Goal: Task Accomplishment & Management: Manage account settings

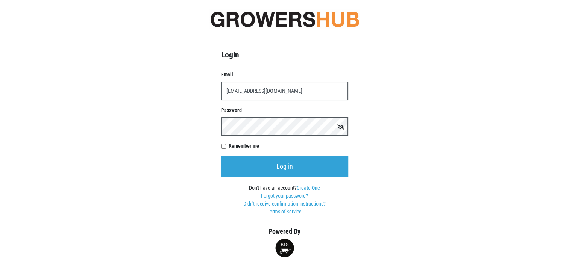
type input "[EMAIL_ADDRESS][DOMAIN_NAME]"
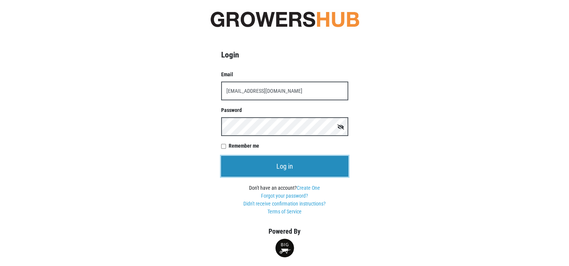
click at [284, 169] on input "Log in" at bounding box center [284, 166] width 127 height 21
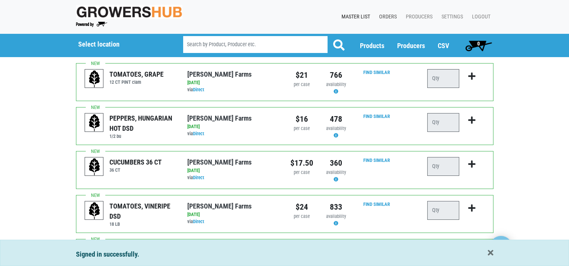
click at [386, 14] on link "Orders" at bounding box center [386, 17] width 27 height 14
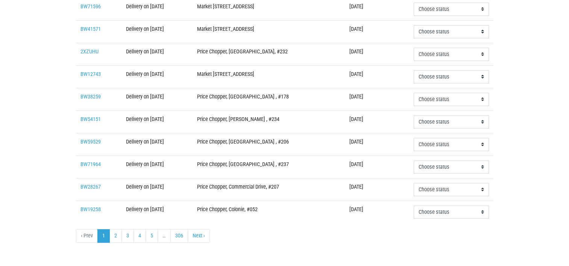
scroll to position [250, 0]
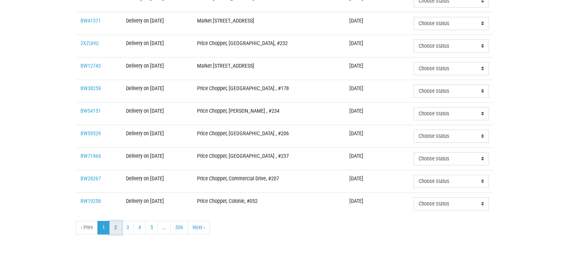
click at [113, 224] on link "2" at bounding box center [115, 228] width 12 height 14
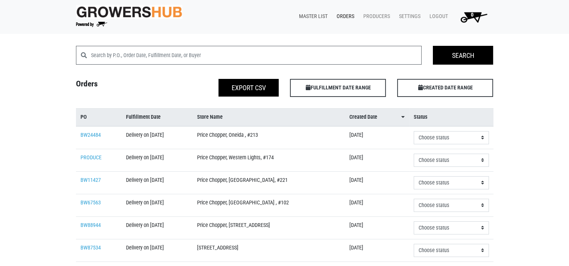
click at [312, 15] on link "Master List" at bounding box center [312, 16] width 38 height 14
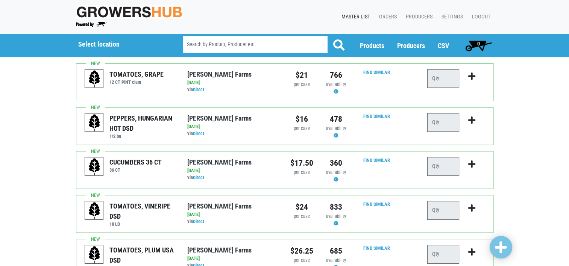
click at [360, 14] on link "Master List" at bounding box center [354, 17] width 38 height 14
click at [419, 15] on link "Producers" at bounding box center [418, 17] width 36 height 14
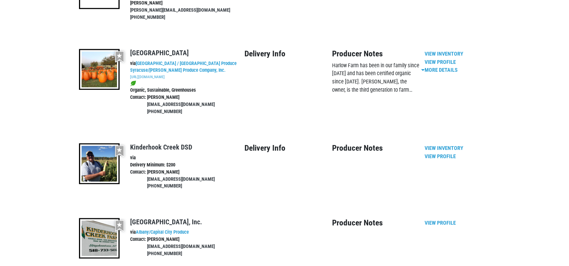
scroll to position [677, 0]
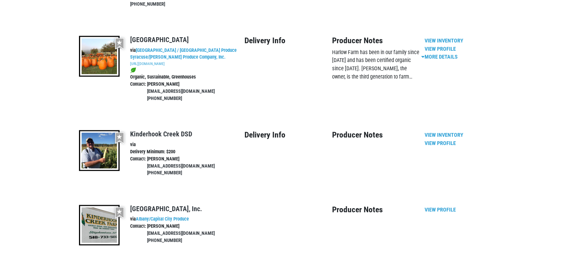
click at [107, 130] on img at bounding box center [99, 150] width 41 height 41
click at [101, 130] on img at bounding box center [99, 150] width 41 height 41
click at [120, 132] on input"] "checkbox" at bounding box center [119, 137] width 9 height 11
checkbox input"] "true"
click at [441, 132] on link "View Inventory" at bounding box center [443, 135] width 39 height 6
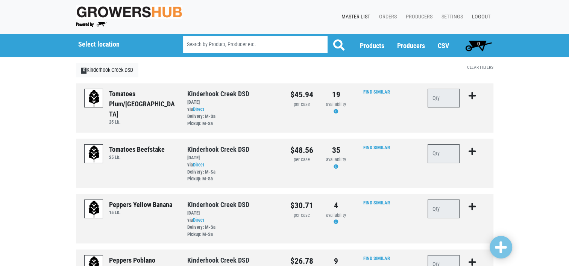
click at [478, 14] on link "Logout" at bounding box center [479, 17] width 27 height 14
